Goal: Information Seeking & Learning: Learn about a topic

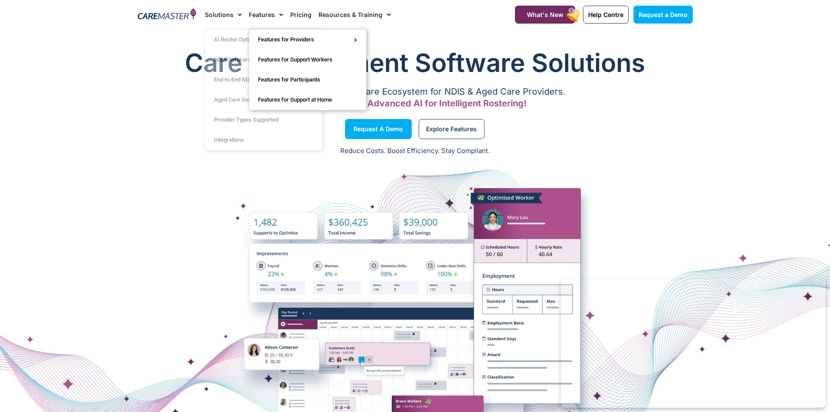
click at [265, 14] on link "Features" at bounding box center [266, 14] width 34 height 29
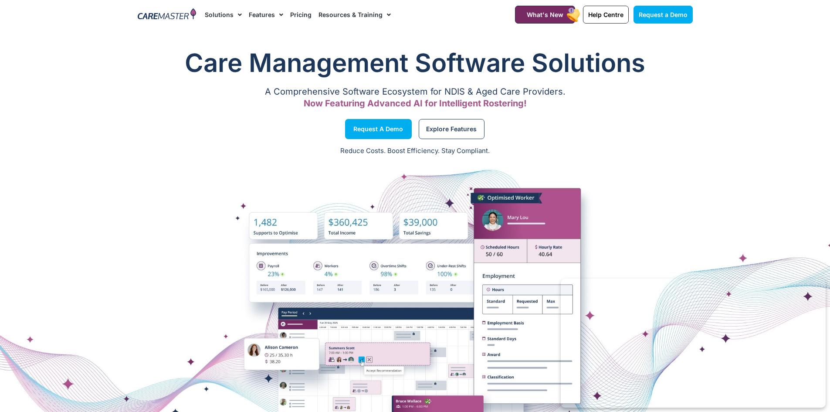
click at [259, 13] on link "Features" at bounding box center [266, 14] width 34 height 29
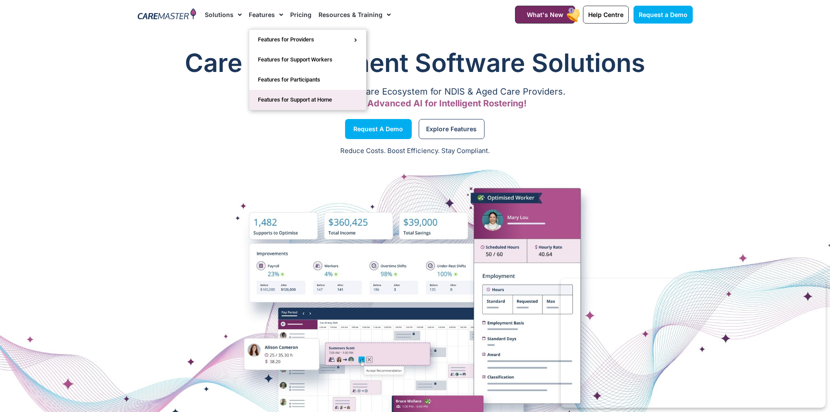
click at [334, 100] on link "Features for Support at Home" at bounding box center [307, 100] width 117 height 20
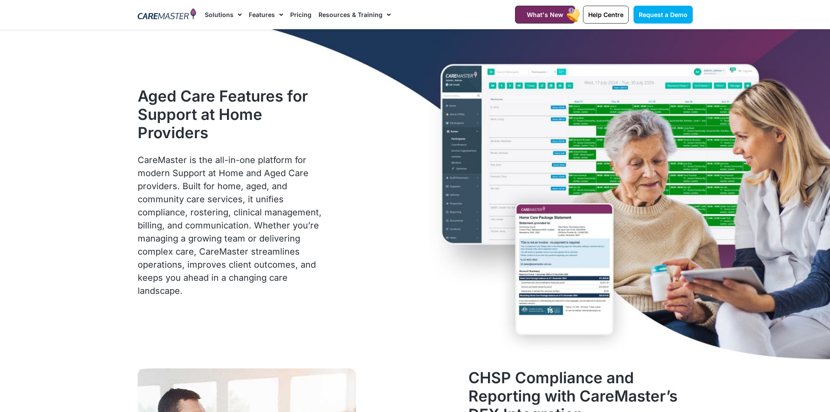
click at [287, 15] on li "Pricing" at bounding box center [301, 14] width 28 height 29
click at [300, 16] on link "Pricing" at bounding box center [300, 14] width 21 height 29
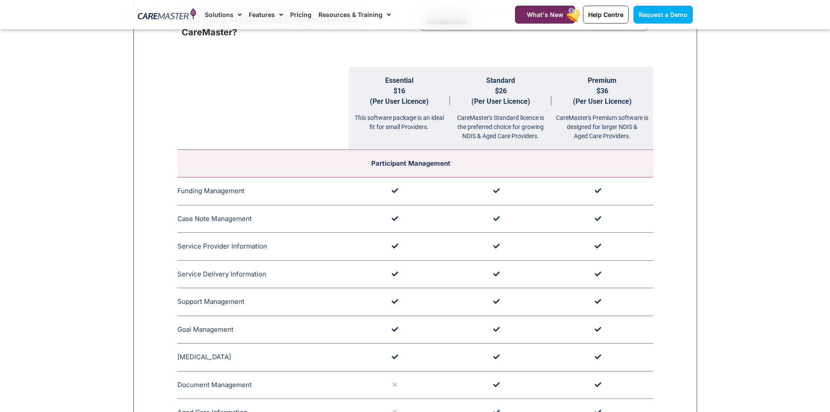
scroll to position [1046, 0]
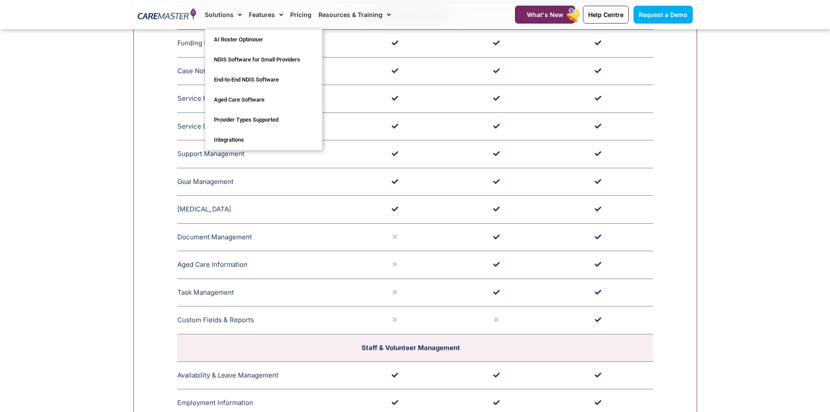
click at [238, 14] on span "Menu" at bounding box center [238, 14] width 8 height 15
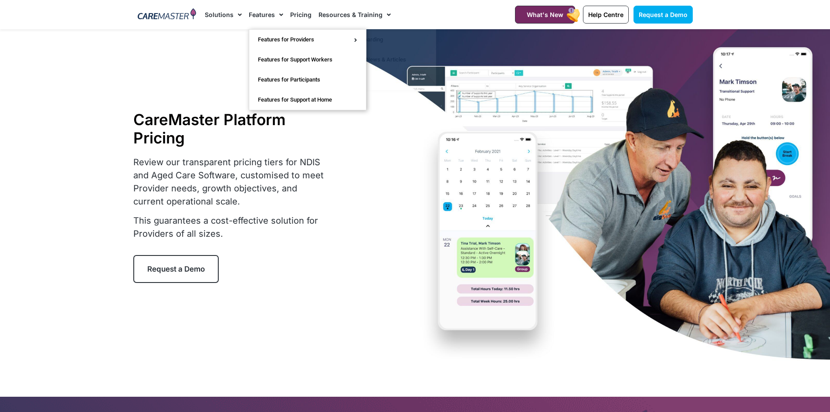
click at [263, 15] on link "Features" at bounding box center [266, 14] width 34 height 29
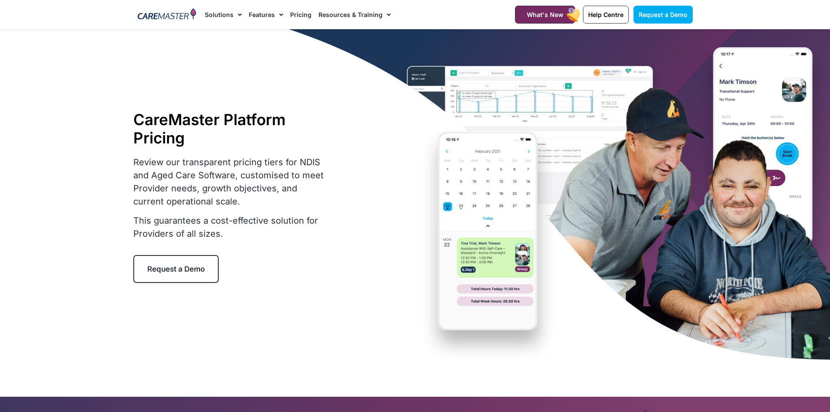
click at [263, 15] on link "Features" at bounding box center [266, 14] width 34 height 29
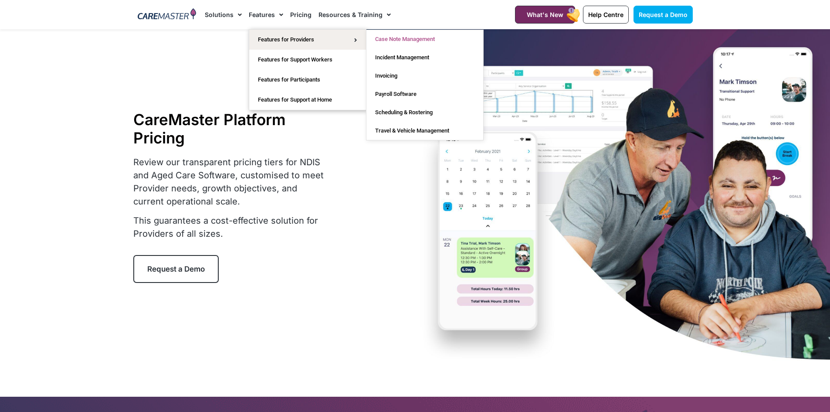
click at [405, 37] on link "Case Note Management" at bounding box center [425, 39] width 117 height 18
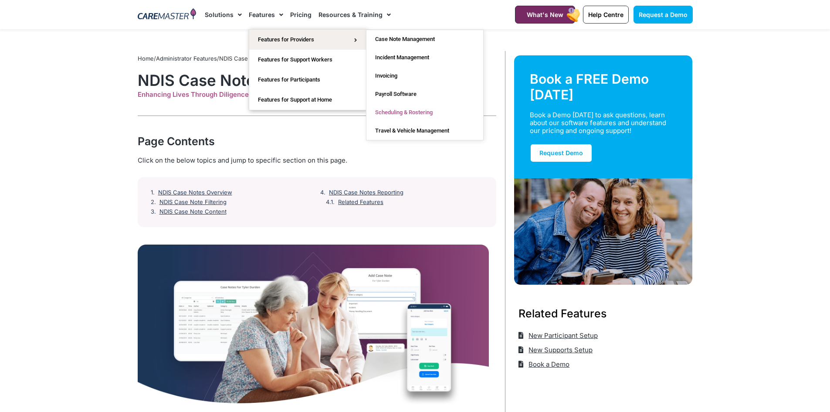
click at [411, 113] on link "Scheduling & Rostering" at bounding box center [425, 112] width 117 height 18
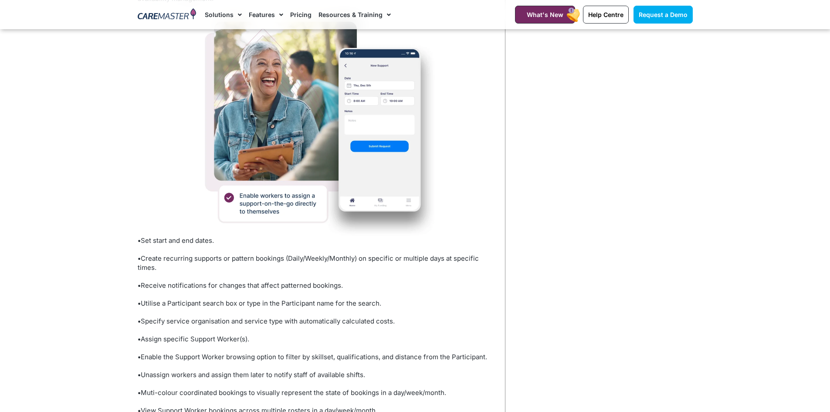
scroll to position [610, 0]
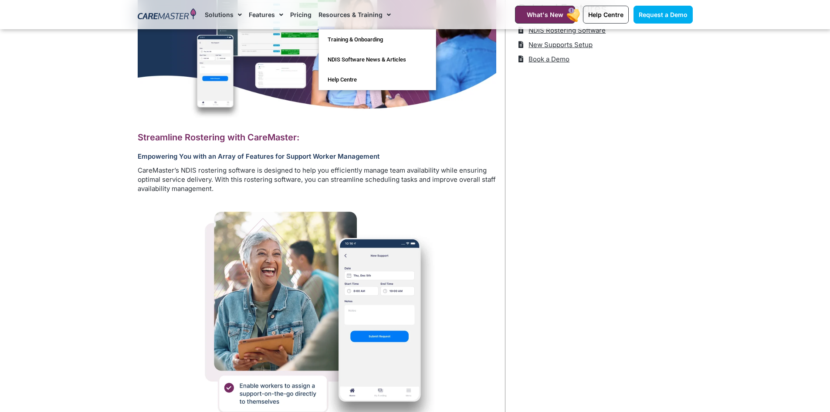
click at [368, 9] on link "Resources & Training" at bounding box center [355, 14] width 72 height 29
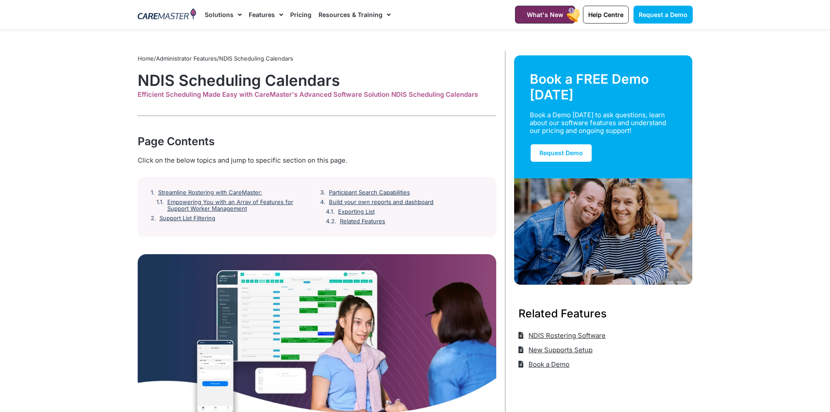
click at [365, 15] on link "Resources & Training" at bounding box center [355, 14] width 72 height 29
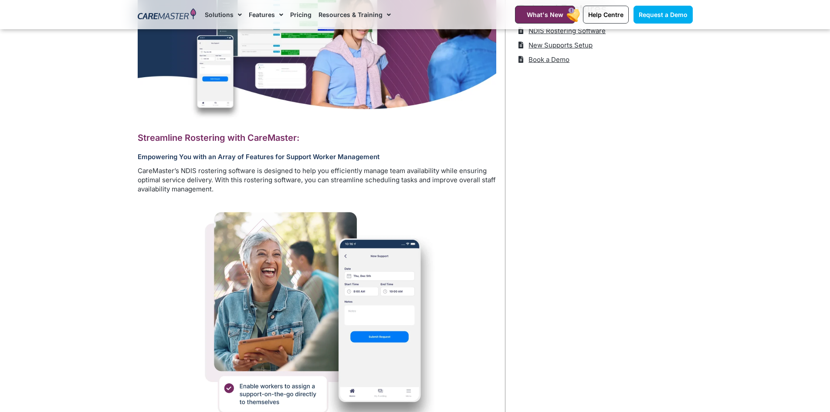
scroll to position [305, 0]
